Goal: Check status

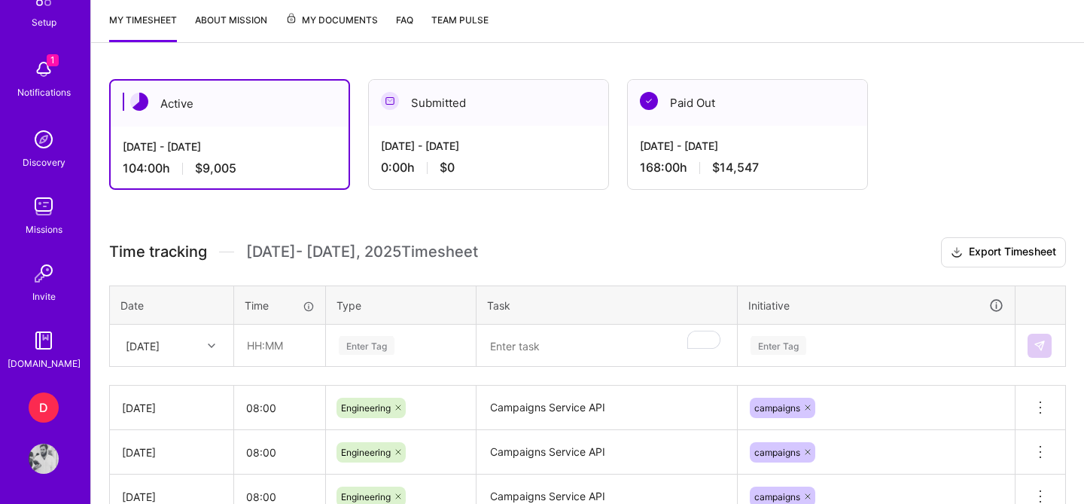
scroll to position [195, 0]
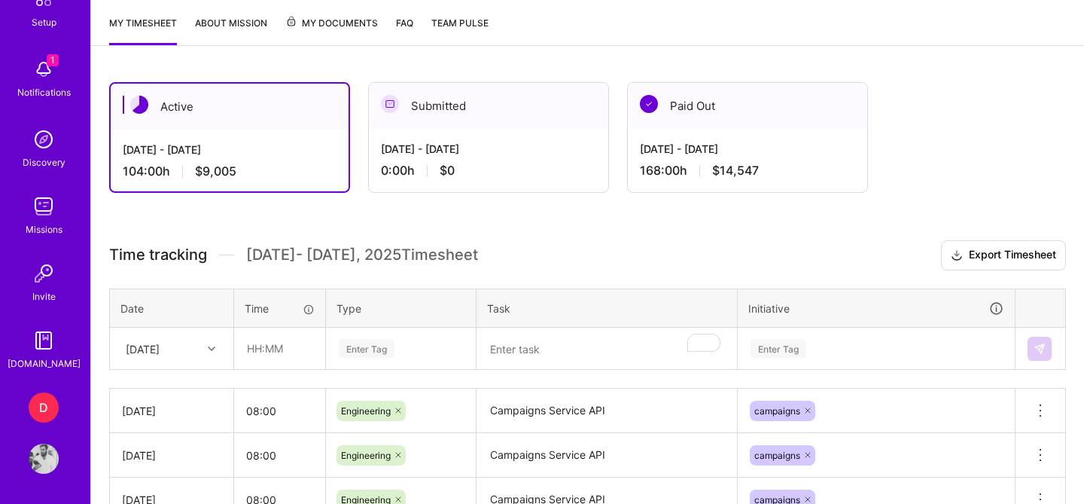
click at [245, 139] on div "[DATE] - [DATE] 104:00 h $9,005" at bounding box center [230, 161] width 238 height 62
click at [679, 139] on div "[DATE] - [DATE] 168:00 h $14,547" at bounding box center [747, 160] width 239 height 62
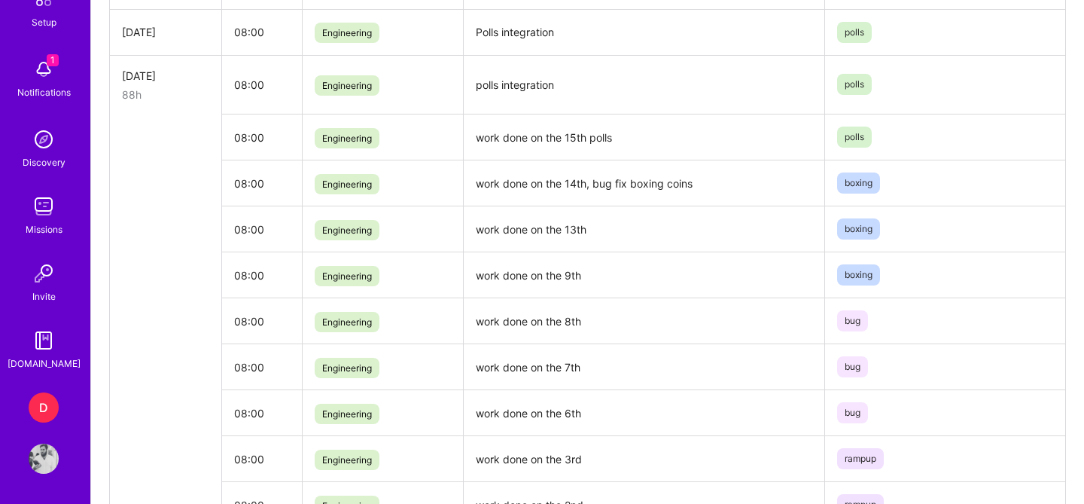
scroll to position [976, 0]
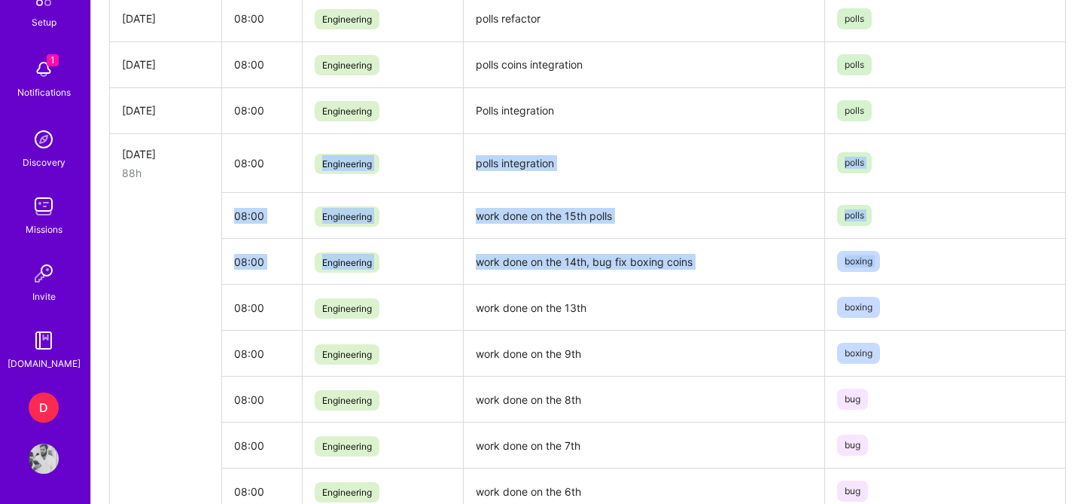
drag, startPoint x: 266, startPoint y: 158, endPoint x: 267, endPoint y: 184, distance: 25.6
click at [261, 282] on tbody "[DATE] 08:00 Engineering Campaigns API campaigns [DATE] 08:00 Engineering campa…" at bounding box center [588, 163] width 956 height 977
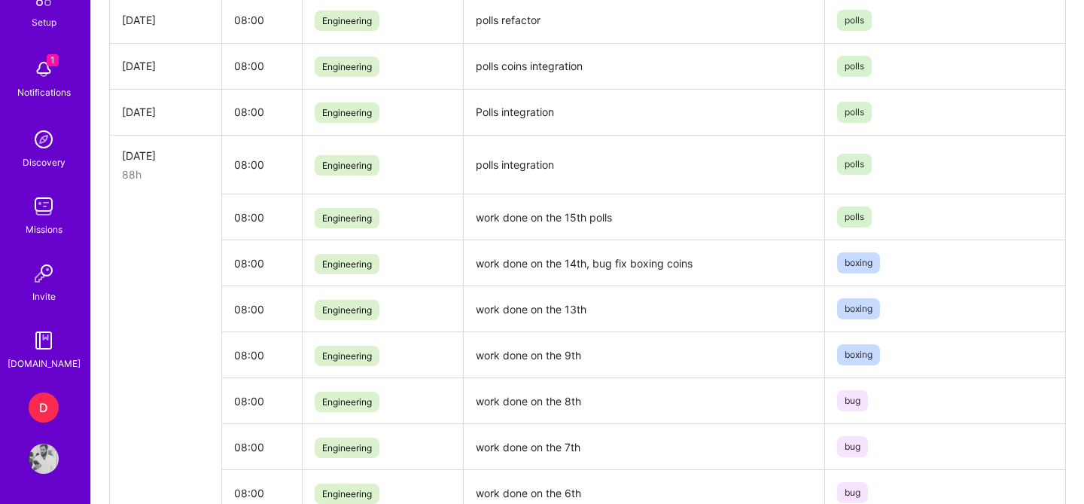
click at [255, 145] on td "08:00" at bounding box center [262, 164] width 81 height 59
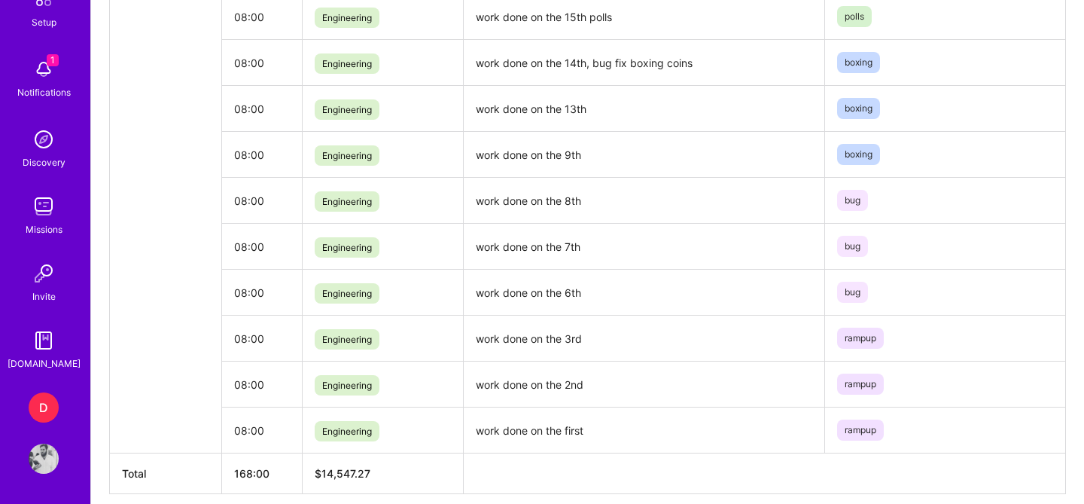
scroll to position [1169, 0]
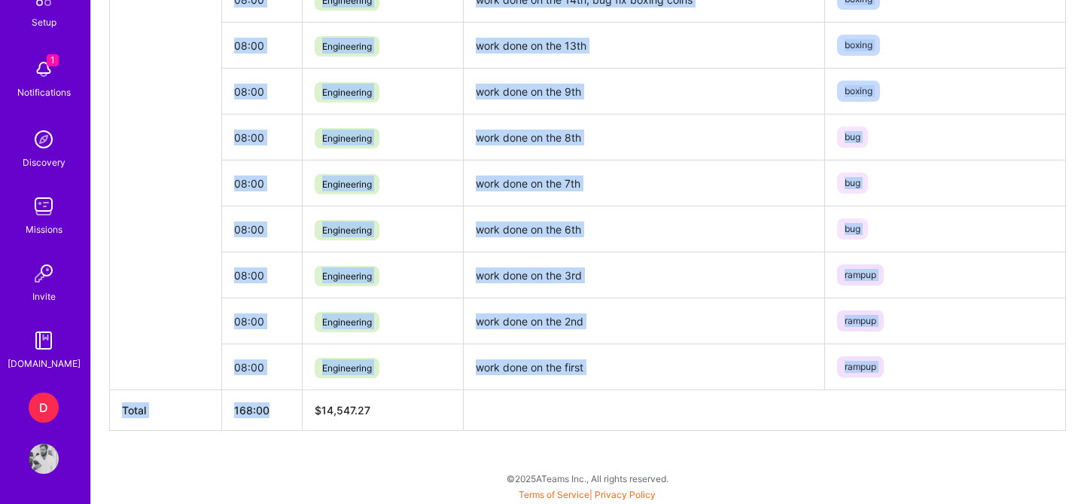
drag, startPoint x: 259, startPoint y: 181, endPoint x: 271, endPoint y: 410, distance: 229.2
click at [279, 406] on th "168:00" at bounding box center [262, 410] width 81 height 41
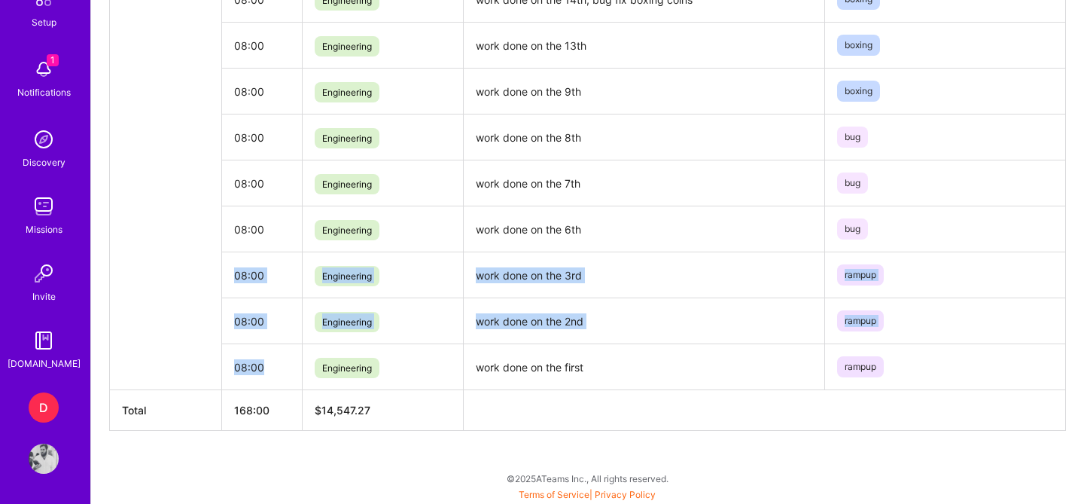
drag, startPoint x: 270, startPoint y: 364, endPoint x: 237, endPoint y: 267, distance: 103.1
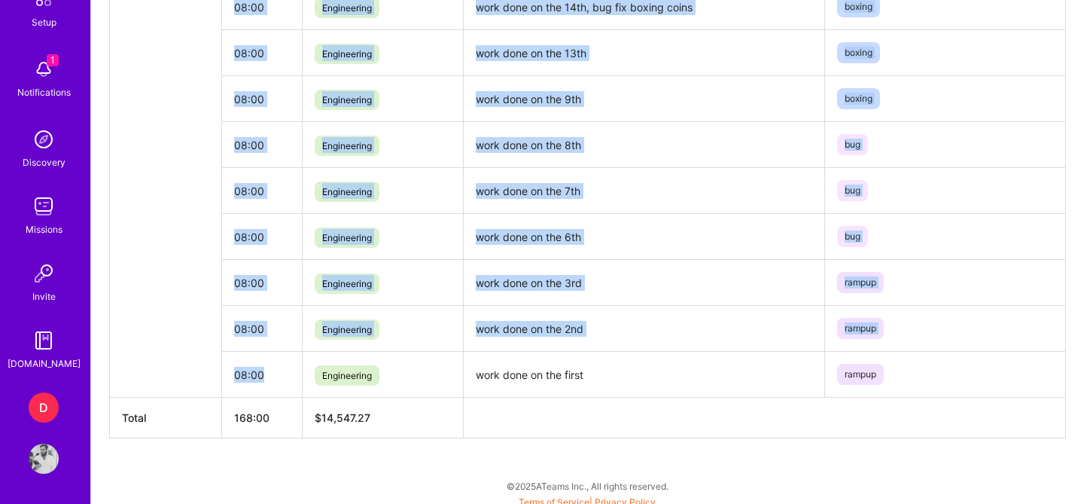
scroll to position [870, 0]
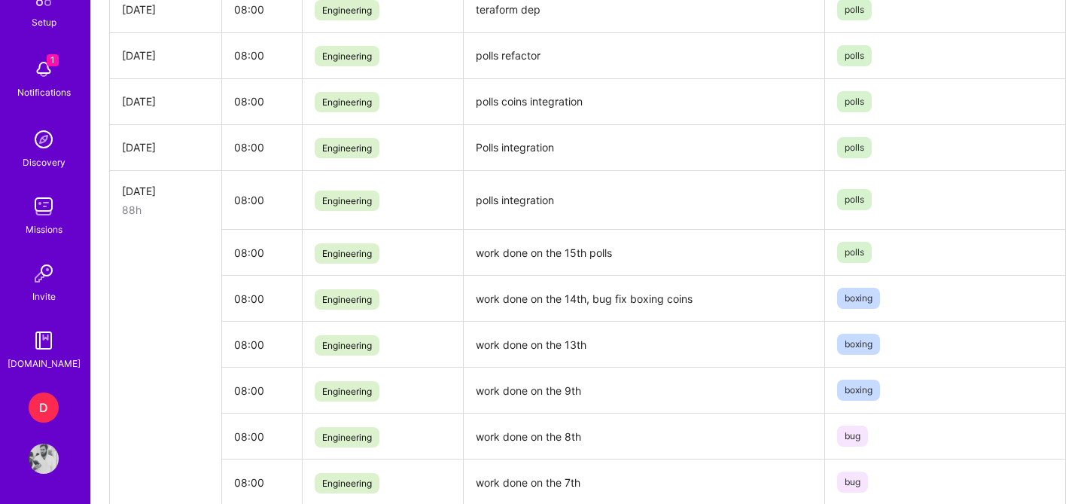
click at [265, 154] on td "08:00" at bounding box center [262, 147] width 81 height 46
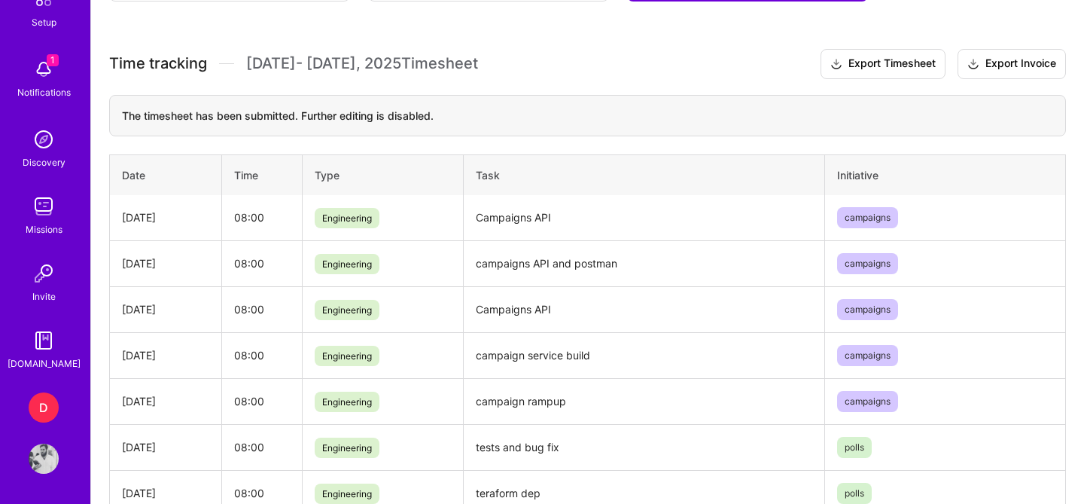
scroll to position [0, 0]
